Goal: Check status: Check status

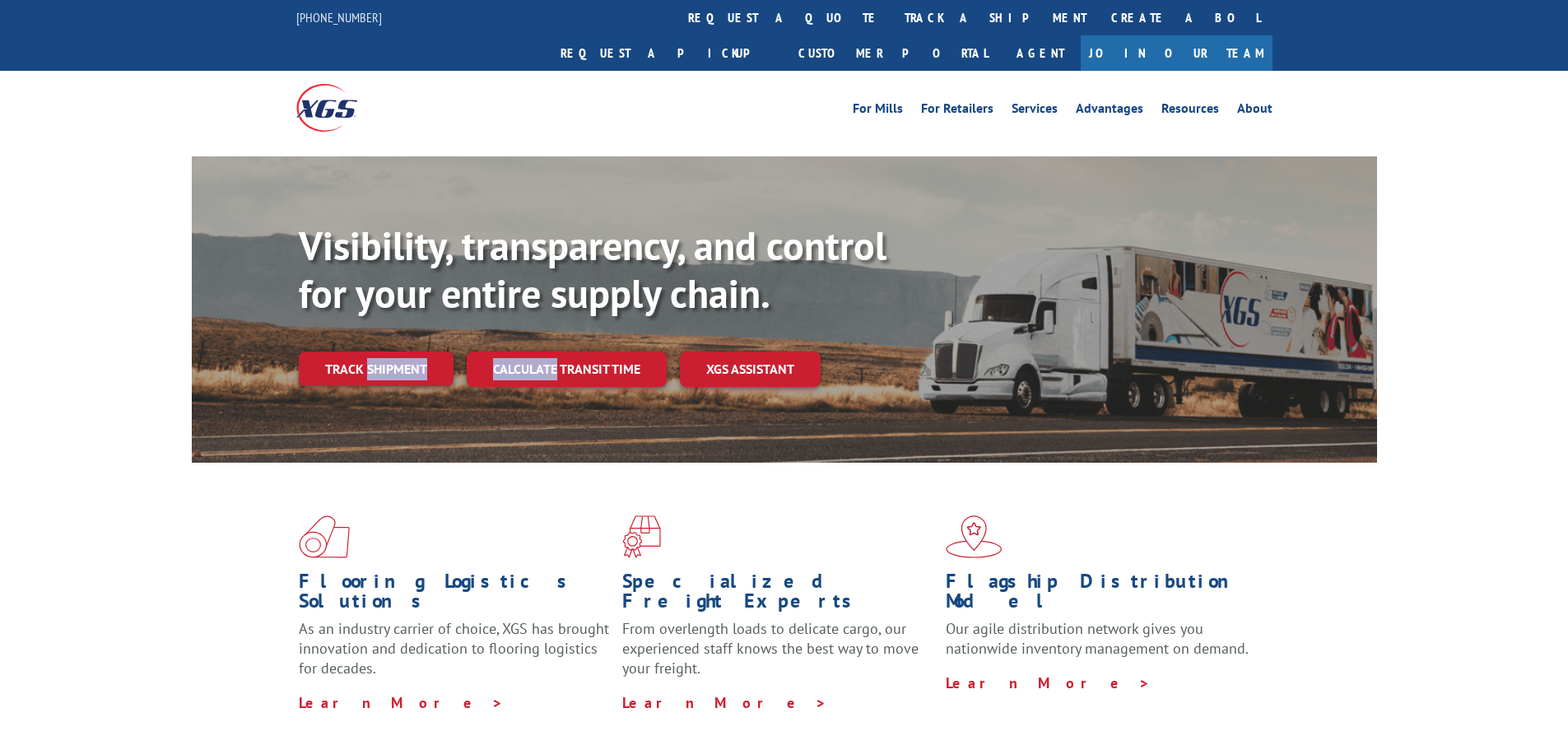
click at [324, 351] on div "Visibility, transparency, and control for your entire supply chain. Track shipm…" at bounding box center [838, 337] width 1078 height 229
click at [406, 351] on link "Track shipment" at bounding box center [376, 369] width 154 height 35
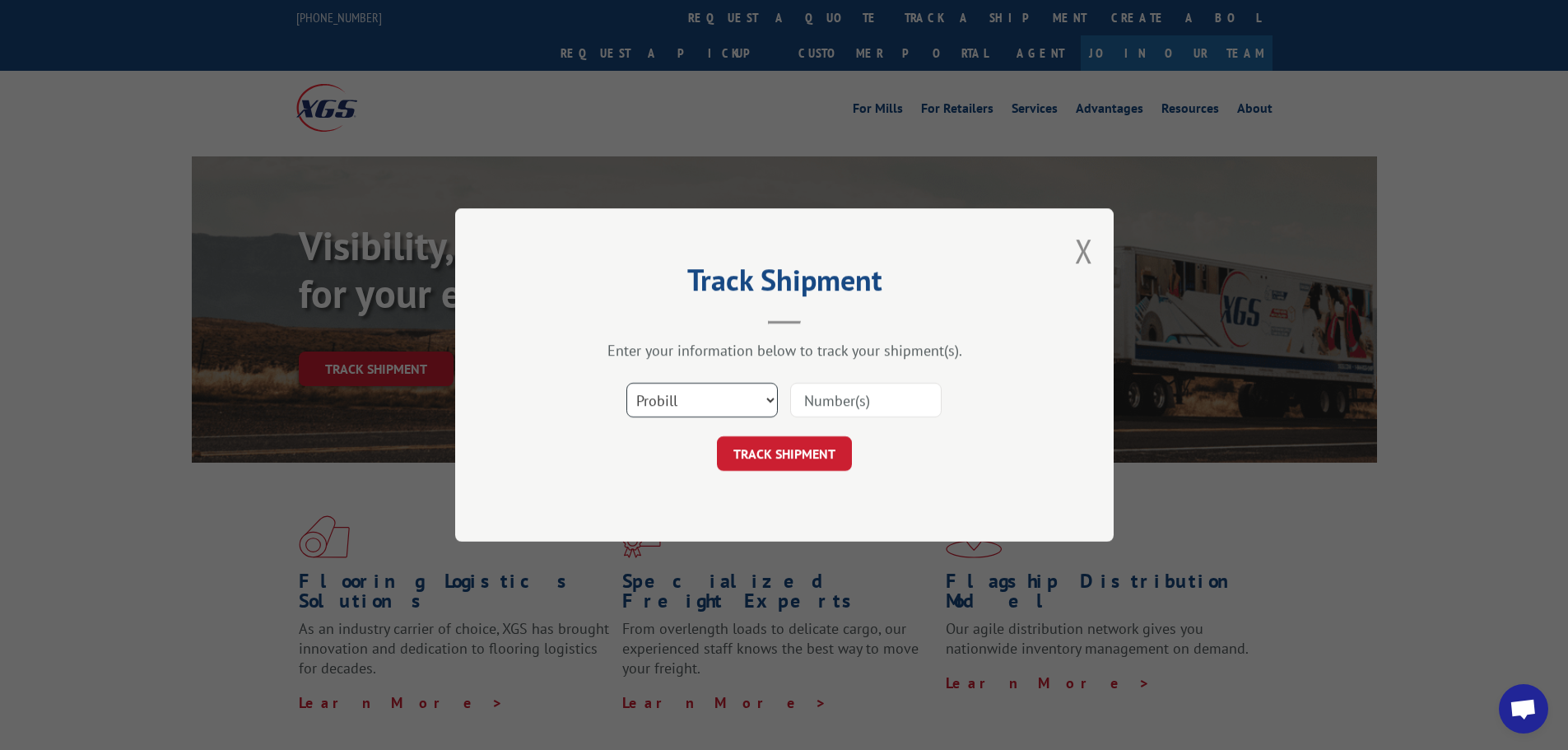
click at [773, 403] on select "Select category... Probill BOL PO" at bounding box center [702, 400] width 152 height 35
select select "bol"
click at [626, 383] on select "Select category... Probill BOL PO" at bounding box center [702, 400] width 152 height 35
click at [828, 392] on input at bounding box center [866, 400] width 152 height 35
type input "7083938"
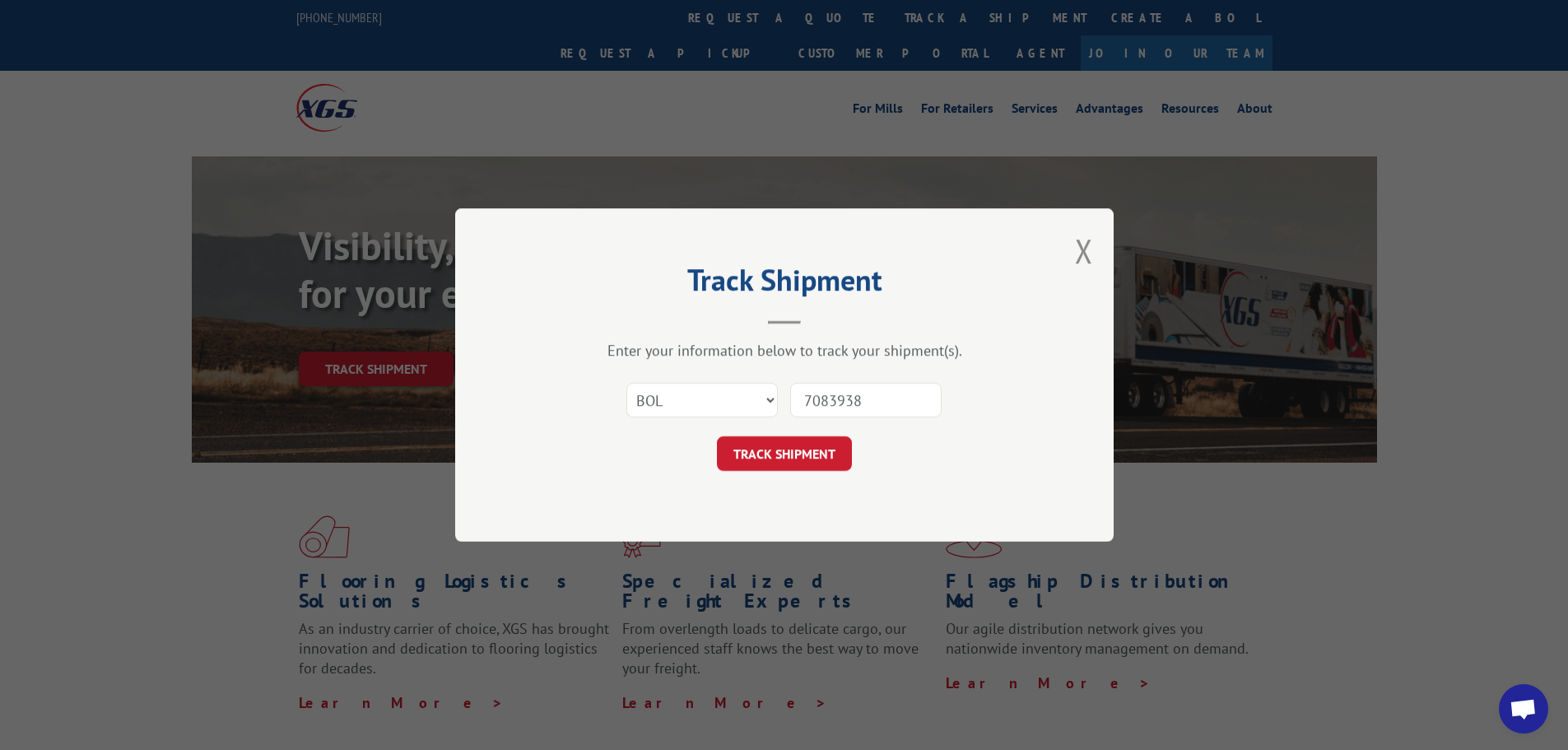
click button "TRACK SHIPMENT" at bounding box center [784, 453] width 135 height 35
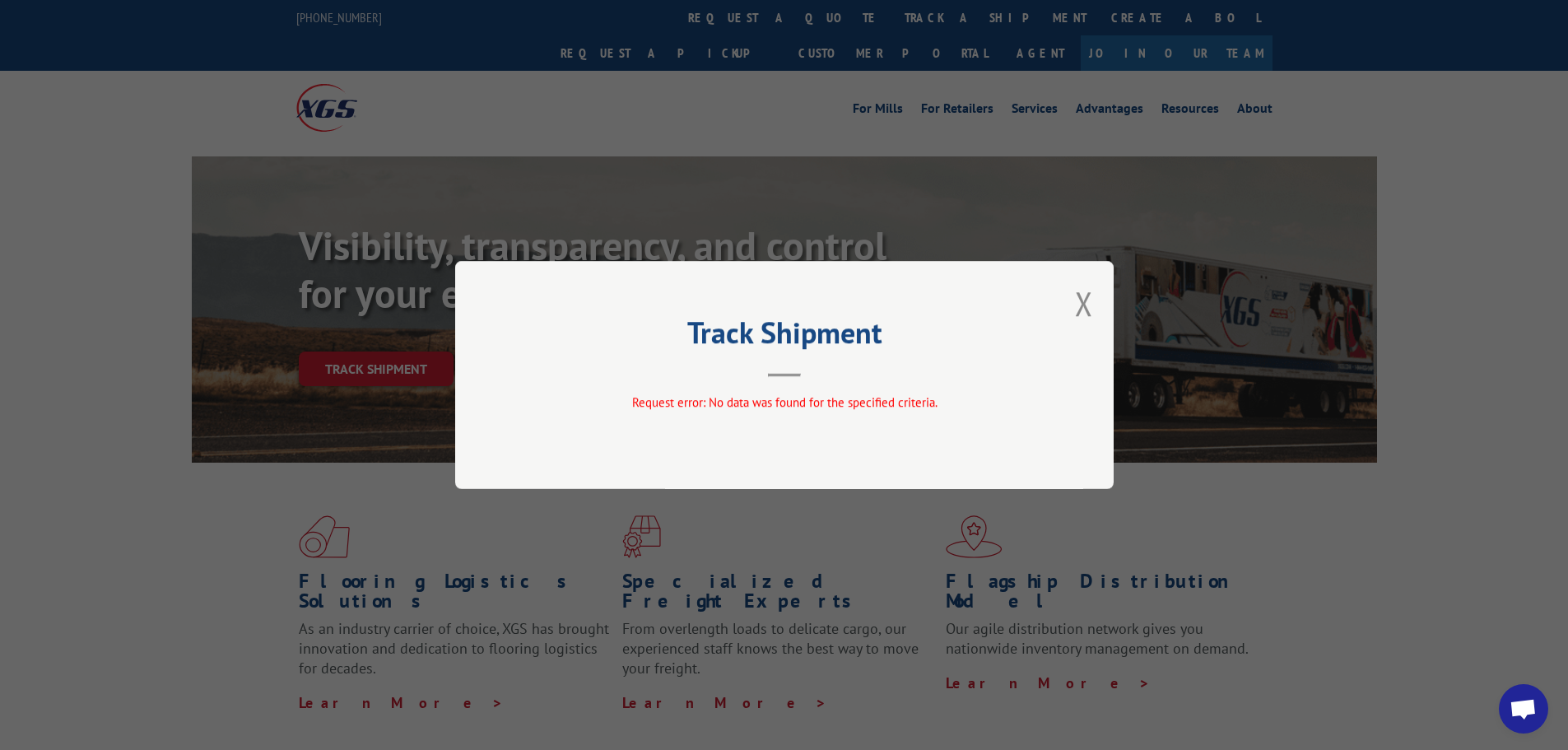
click at [1081, 285] on button "Close modal" at bounding box center [1083, 303] width 18 height 44
